Goal: Browse casually

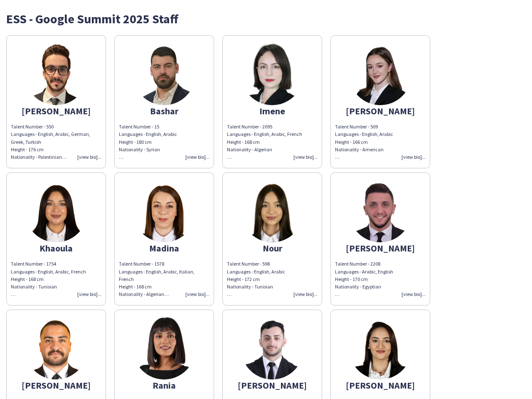
click at [266, 199] on img at bounding box center [272, 211] width 62 height 62
click at [56, 102] on img at bounding box center [56, 74] width 62 height 62
click at [164, 102] on img at bounding box center [164, 74] width 62 height 62
click at [272, 102] on img at bounding box center [272, 74] width 62 height 62
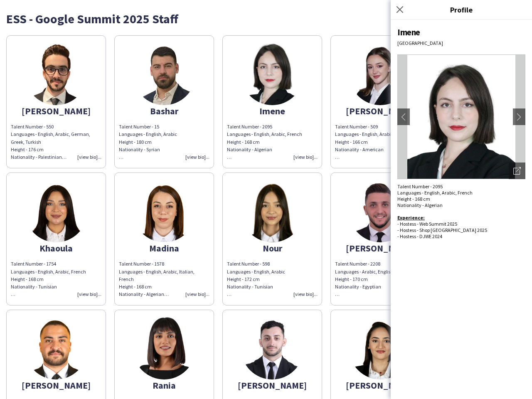
click at [380, 102] on img at bounding box center [380, 74] width 62 height 62
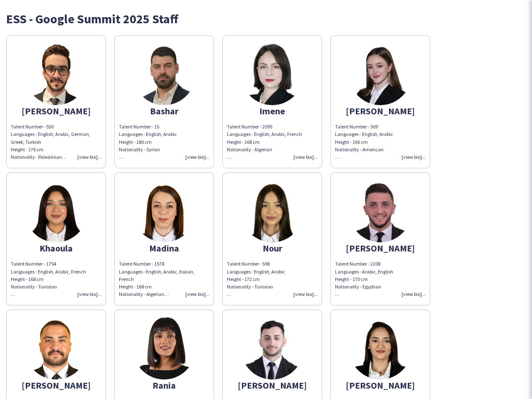
click at [56, 239] on img at bounding box center [56, 211] width 62 height 62
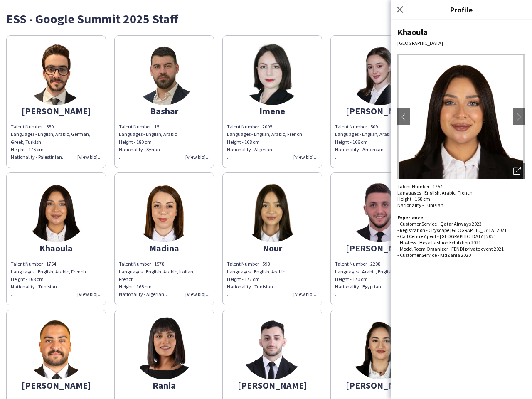
click at [164, 239] on img at bounding box center [164, 211] width 62 height 62
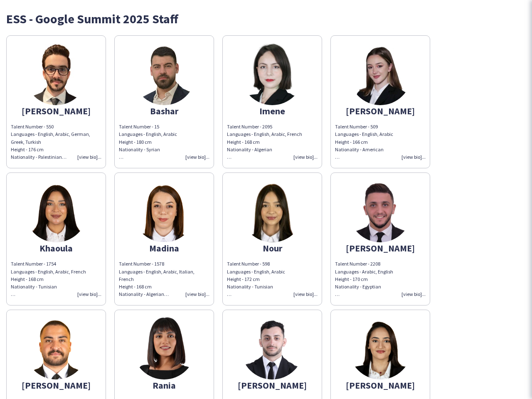
click at [272, 239] on img at bounding box center [272, 211] width 62 height 62
click at [380, 239] on img at bounding box center [380, 211] width 62 height 62
click at [56, 354] on img at bounding box center [56, 348] width 62 height 62
